Goal: Navigation & Orientation: Find specific page/section

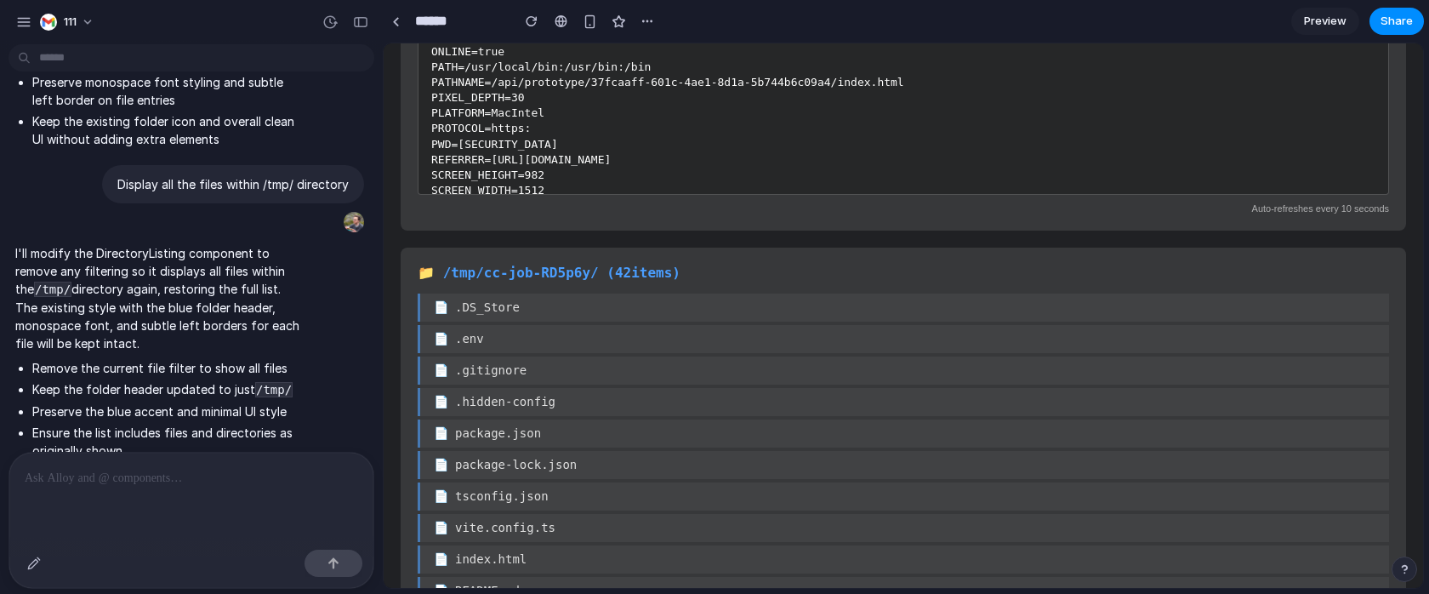
scroll to position [24037, 0]
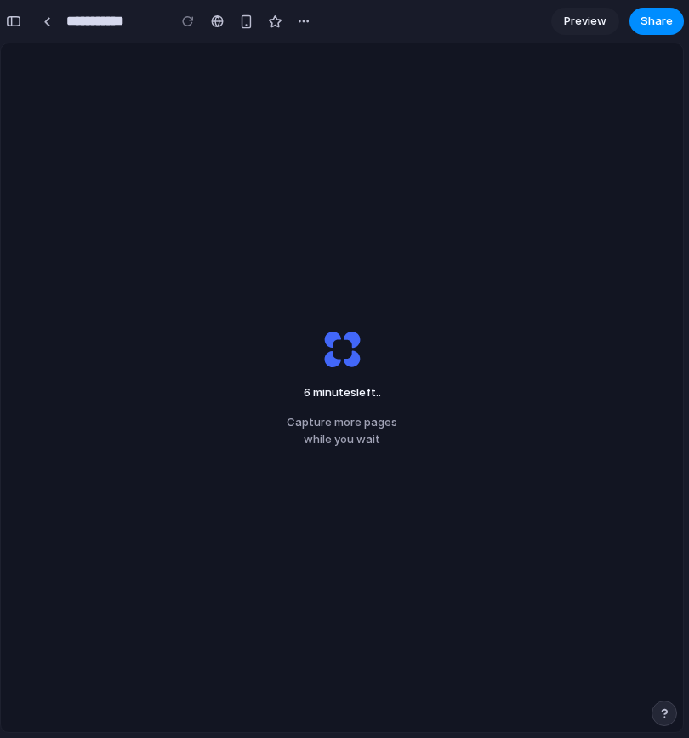
click at [594, 138] on div "6 minutes left .. Capture more pages while you wait" at bounding box center [342, 387] width 682 height 689
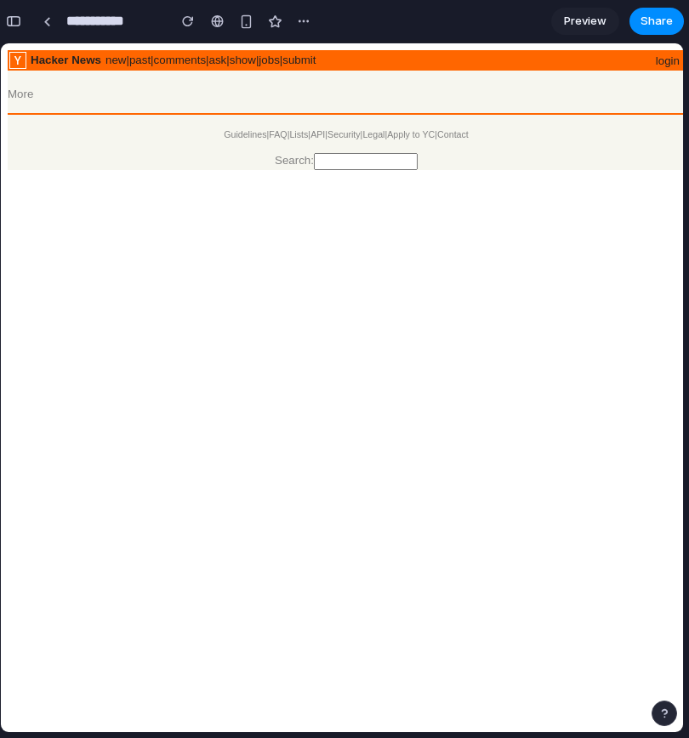
click at [321, 177] on html "Hacker News new | past | comments | ask | show | jobs | submit login More Guide…" at bounding box center [342, 110] width 682 height 134
click at [55, 20] on link at bounding box center [47, 22] width 26 height 26
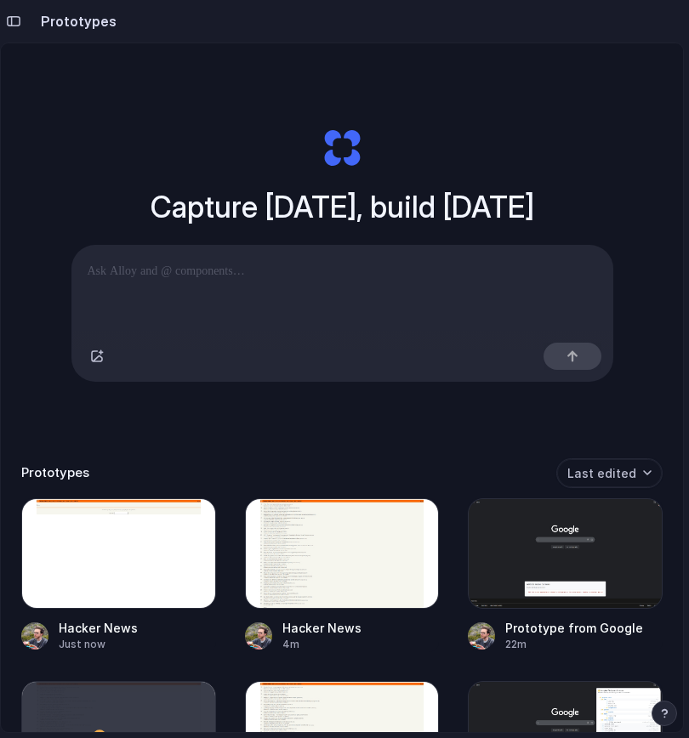
click at [26, 35] on div "Prototypes" at bounding box center [58, 21] width 117 height 34
click at [18, 25] on div "button" at bounding box center [13, 21] width 15 height 12
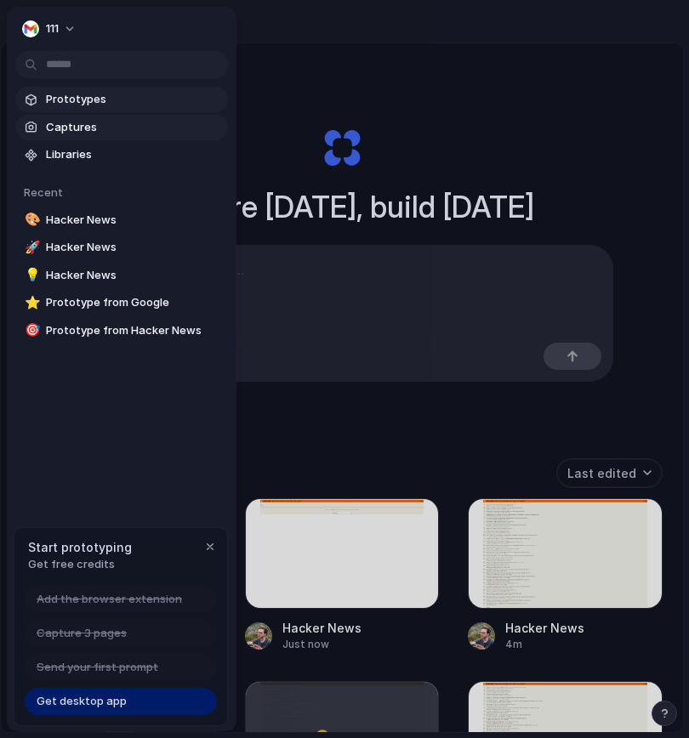
click at [74, 128] on span "Captures" at bounding box center [133, 127] width 175 height 17
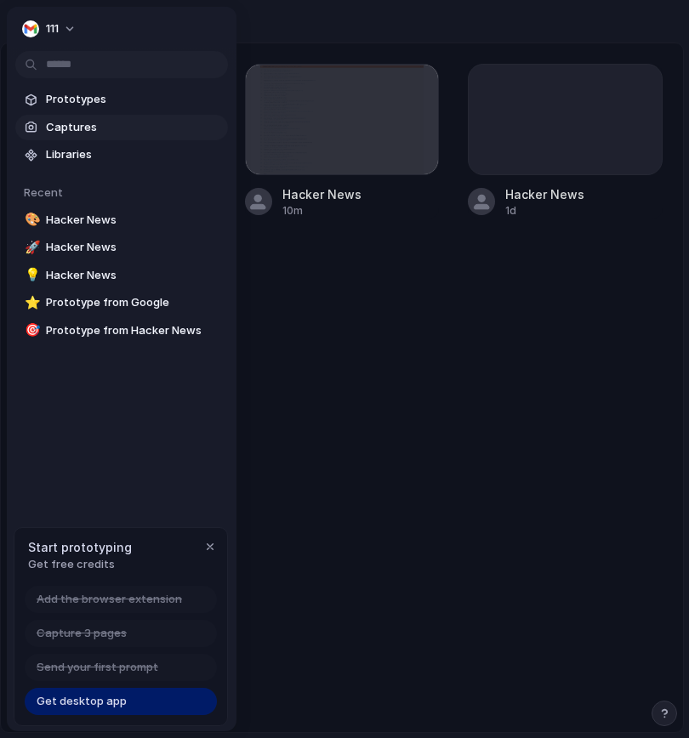
click at [340, 265] on div at bounding box center [344, 369] width 689 height 738
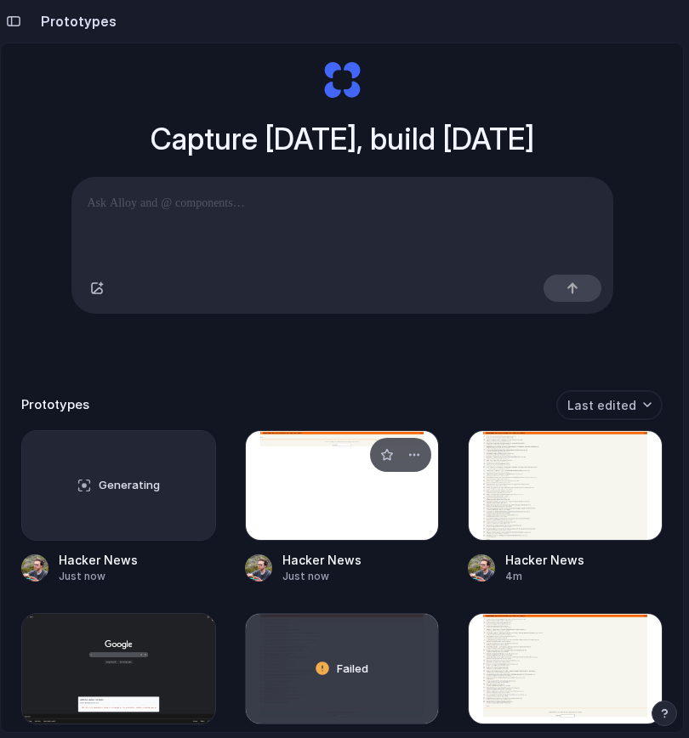
scroll to position [105, 0]
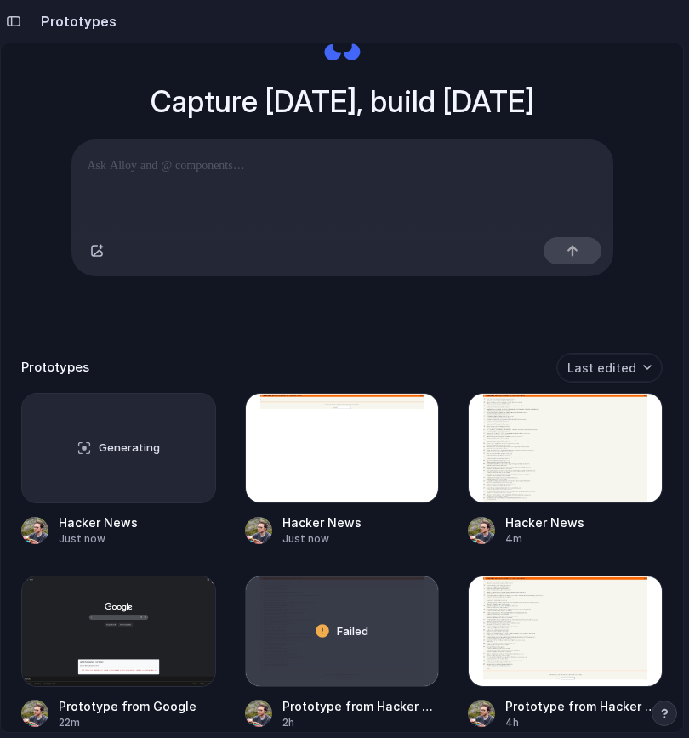
click at [184, 326] on div "Capture today, build tomorrow Clone web app Clone screenshot Start from existin…" at bounding box center [341, 148] width 641 height 381
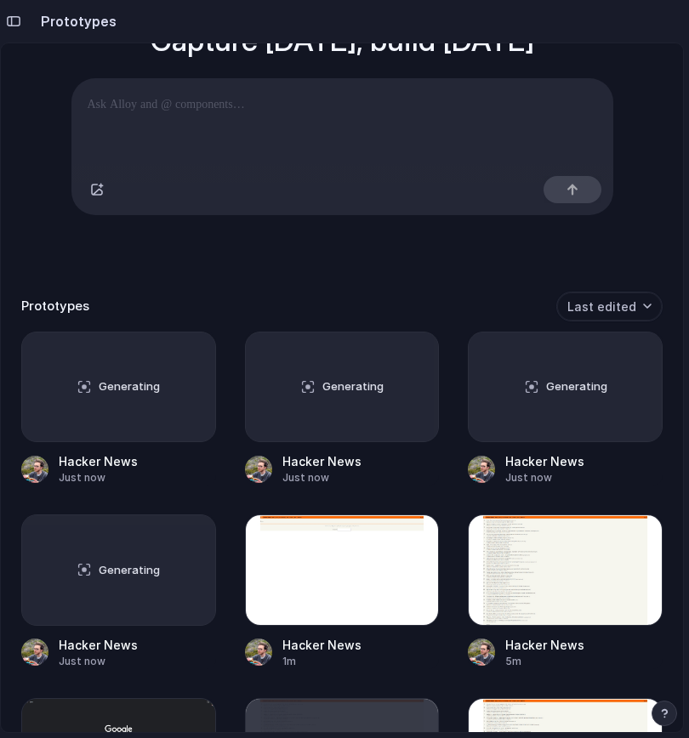
scroll to position [171, 0]
